Goal: Navigation & Orientation: Find specific page/section

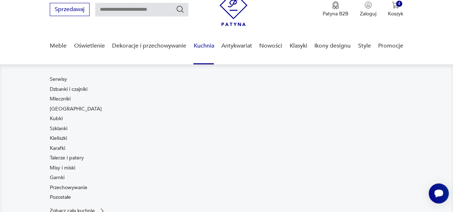
scroll to position [40, 0]
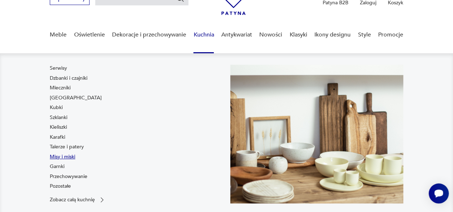
click at [66, 156] on link "Misy i miski" at bounding box center [62, 157] width 25 height 7
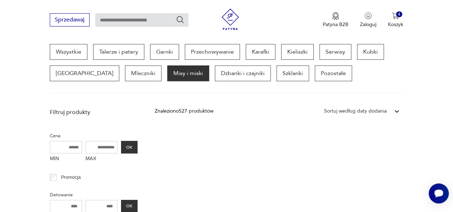
scroll to position [14, 0]
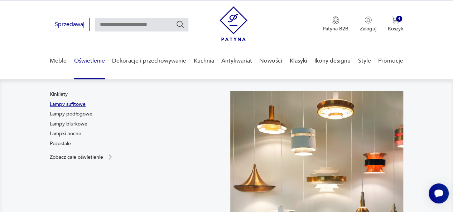
click at [77, 104] on link "Lampy sufitowe" at bounding box center [68, 104] width 36 height 7
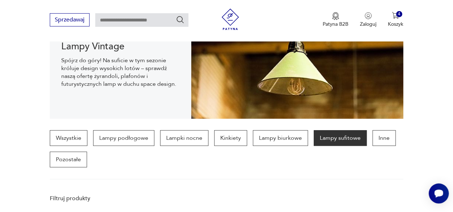
scroll to position [190, 0]
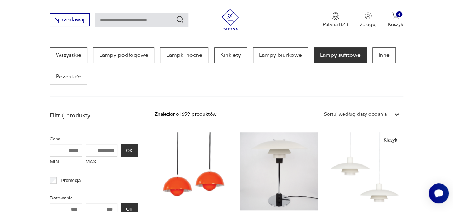
click at [323, 58] on p "Lampy sufitowe" at bounding box center [340, 55] width 53 height 16
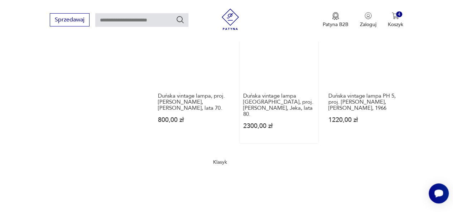
scroll to position [1013, 0]
